Goal: Task Accomplishment & Management: Manage account settings

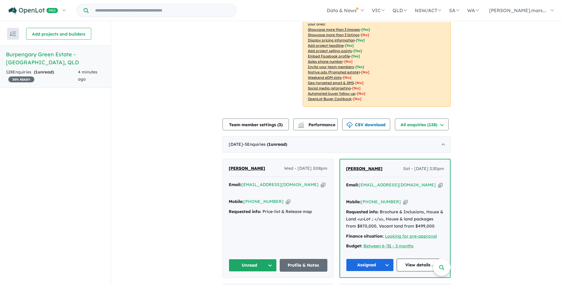
scroll to position [178, 0]
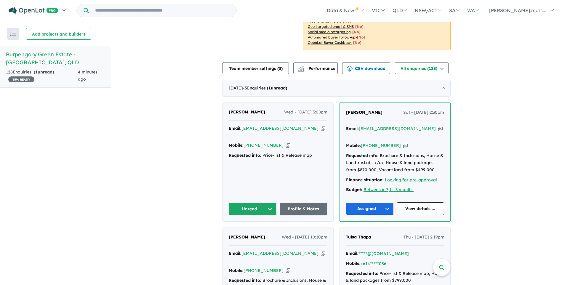
click at [257, 203] on button "Unread" at bounding box center [253, 209] width 48 height 13
click at [250, 230] on button "Assigned" at bounding box center [255, 237] width 52 height 14
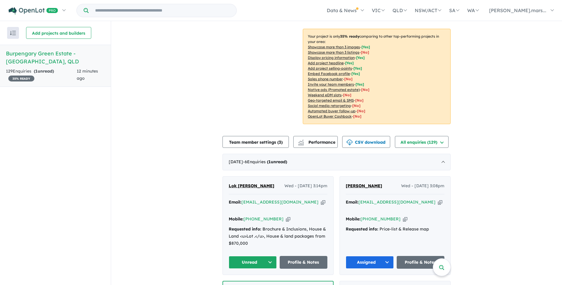
scroll to position [119, 0]
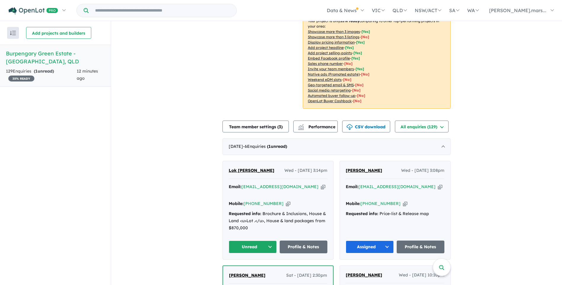
click at [251, 241] on button "Unread" at bounding box center [253, 247] width 48 height 13
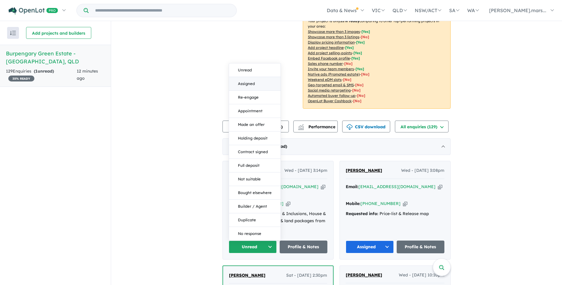
click at [250, 77] on button "Assigned" at bounding box center [255, 84] width 52 height 14
